Goal: Information Seeking & Learning: Find specific page/section

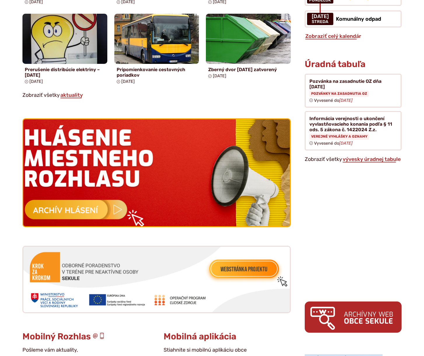
scroll to position [401, 0]
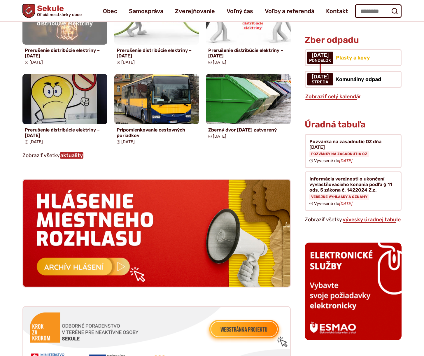
click at [81, 153] on link "aktuality" at bounding box center [72, 155] width 24 height 6
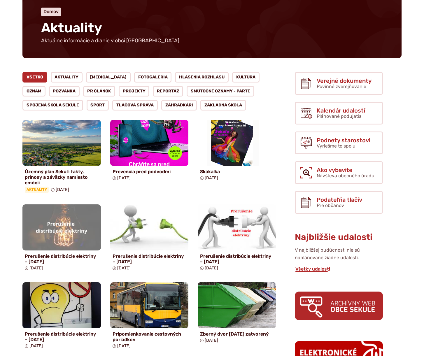
scroll to position [53, 0]
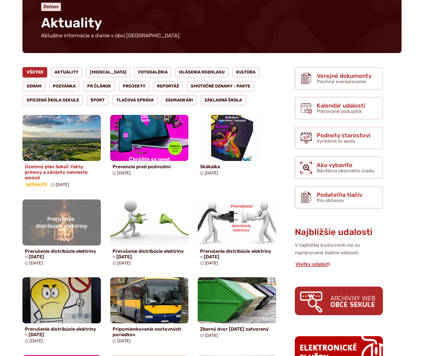
click at [76, 138] on img at bounding box center [62, 137] width 90 height 53
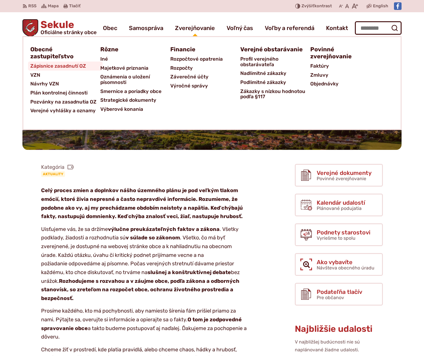
scroll to position [2, 0]
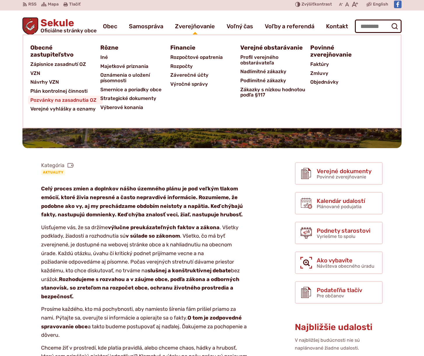
click at [60, 97] on span "Pozvánky na zasadnutia OZ" at bounding box center [63, 100] width 66 height 9
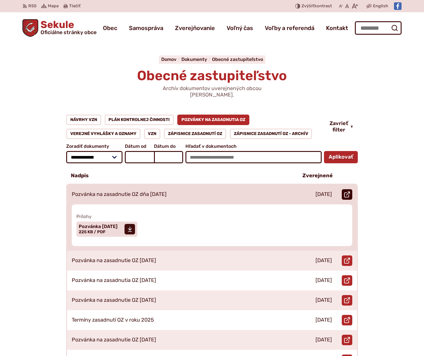
click at [351, 189] on link "Otvoriť document Pozvánka na zasadnutie OZ dňa 24.09.2025 v novom okne." at bounding box center [347, 194] width 10 height 10
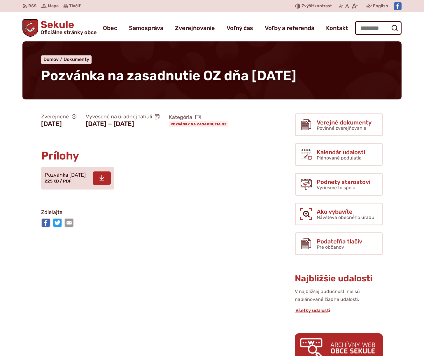
click at [111, 185] on span at bounding box center [102, 177] width 18 height 13
